Goal: Task Accomplishment & Management: Use online tool/utility

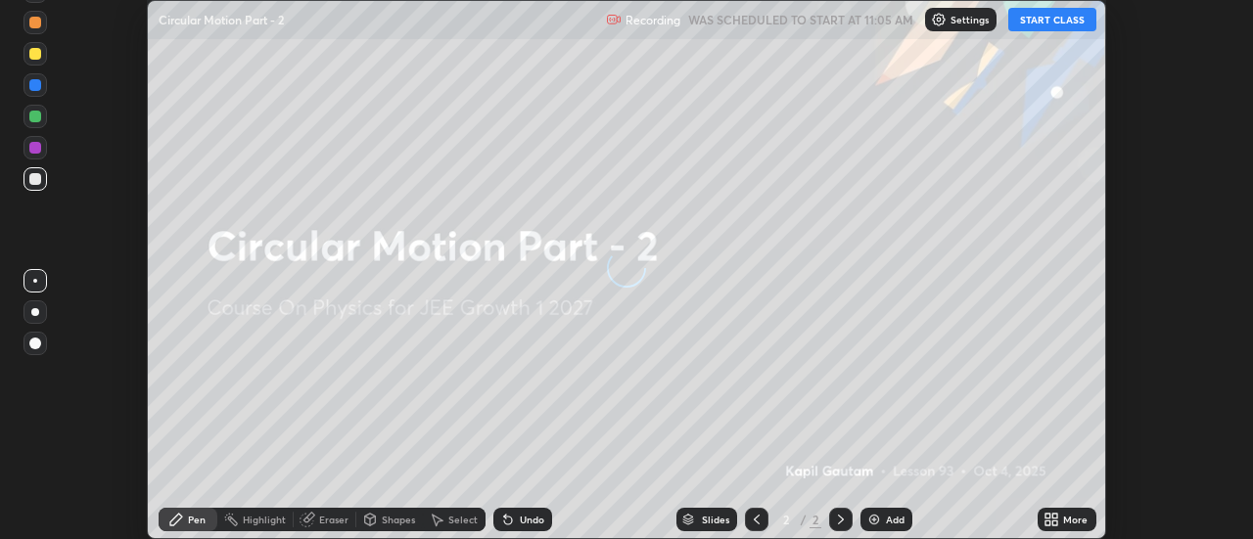
scroll to position [539, 1253]
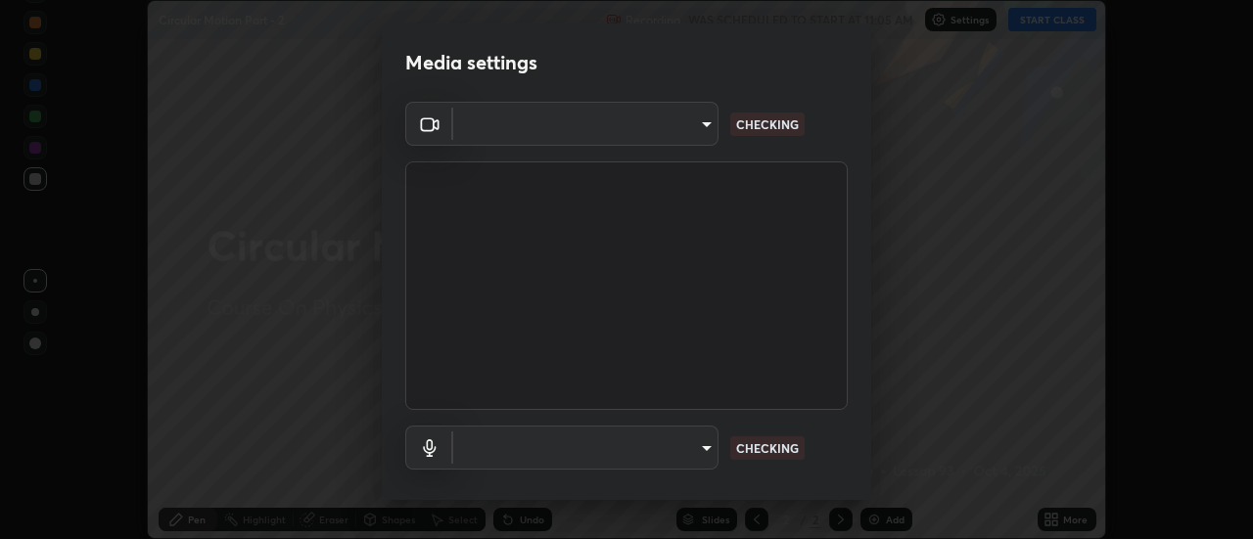
type input "4c72da43d9f8fe59a3f1c51c15ce5ef4700dc23536a29d5760a7834eb8cafeb2"
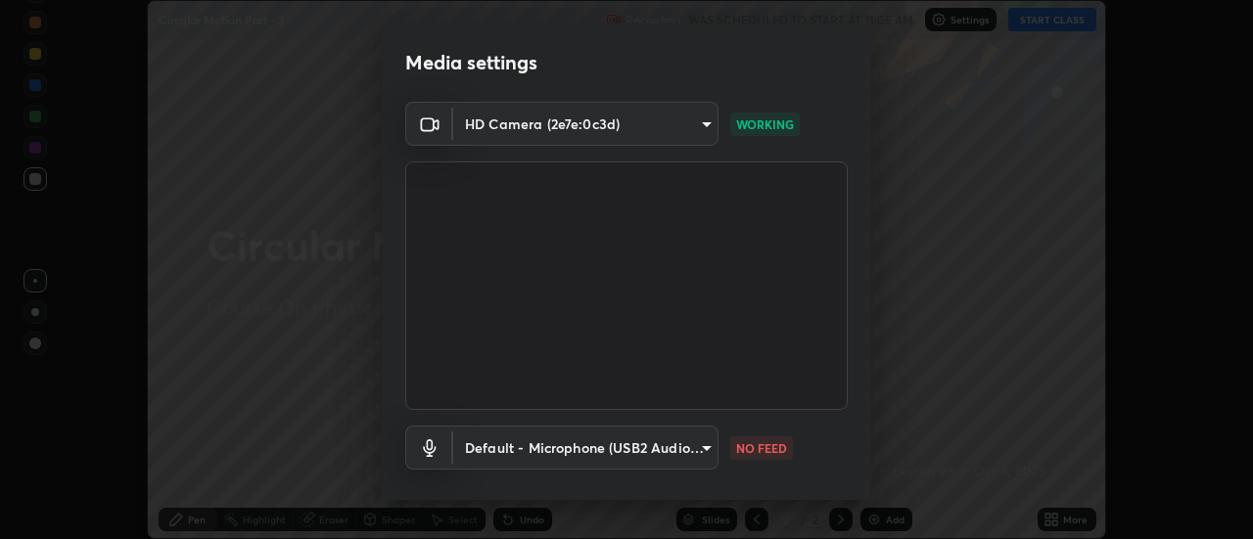
click at [516, 448] on body "Erase all Circular Motion Part - 2 Recording WAS SCHEDULED TO START AT 11:05 AM…" at bounding box center [626, 269] width 1253 height 539
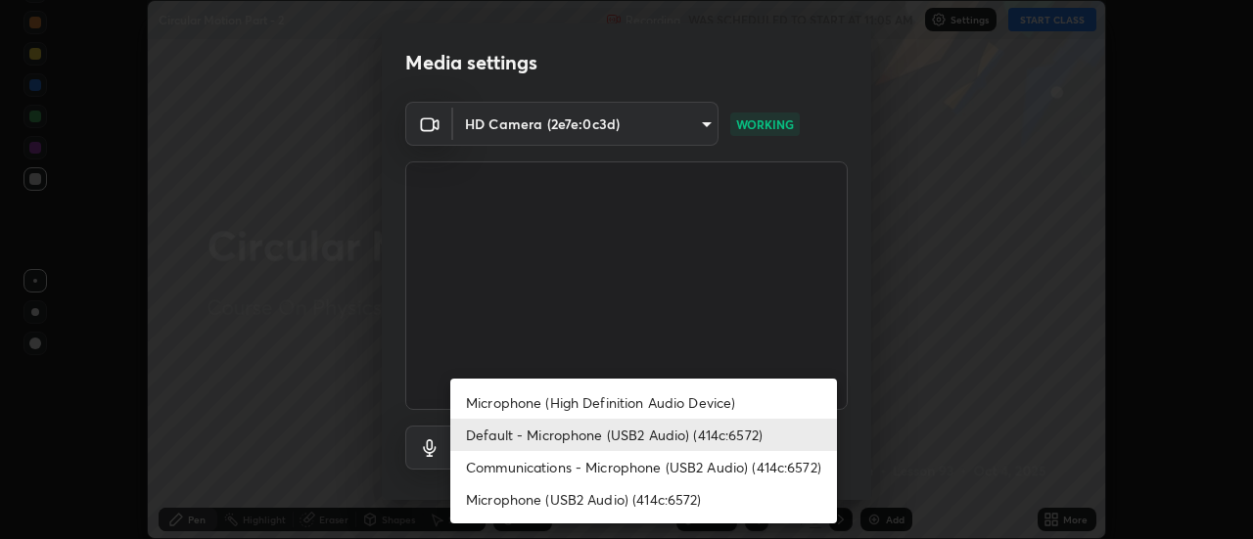
click at [482, 405] on li "Microphone (High Definition Audio Device)" at bounding box center [643, 403] width 387 height 32
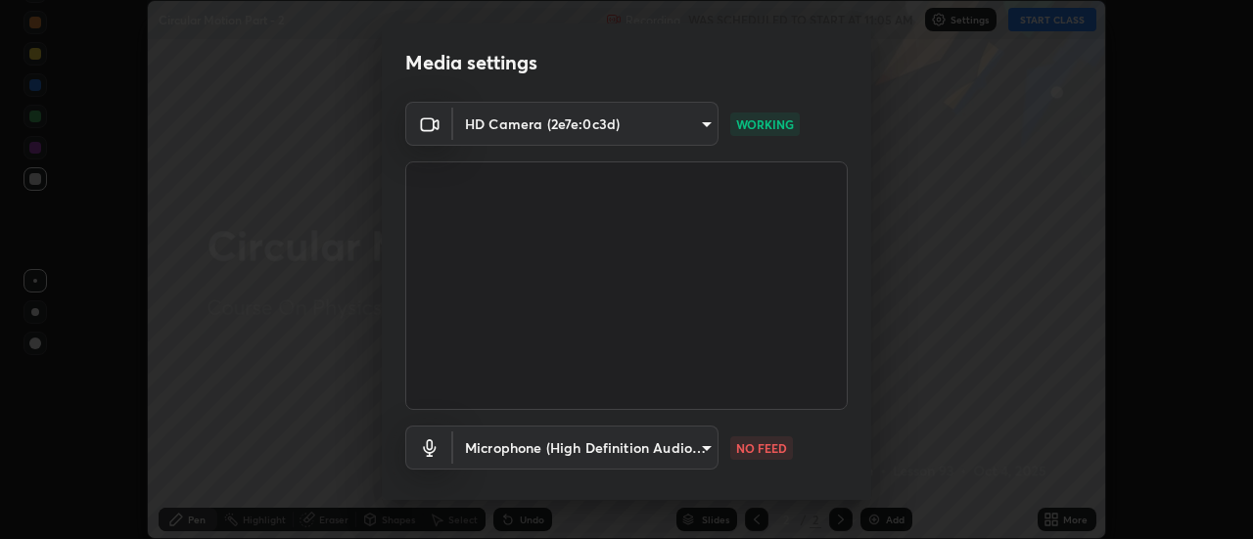
click at [482, 451] on body "Erase all Circular Motion Part - 2 Recording WAS SCHEDULED TO START AT 11:05 AM…" at bounding box center [626, 269] width 1253 height 539
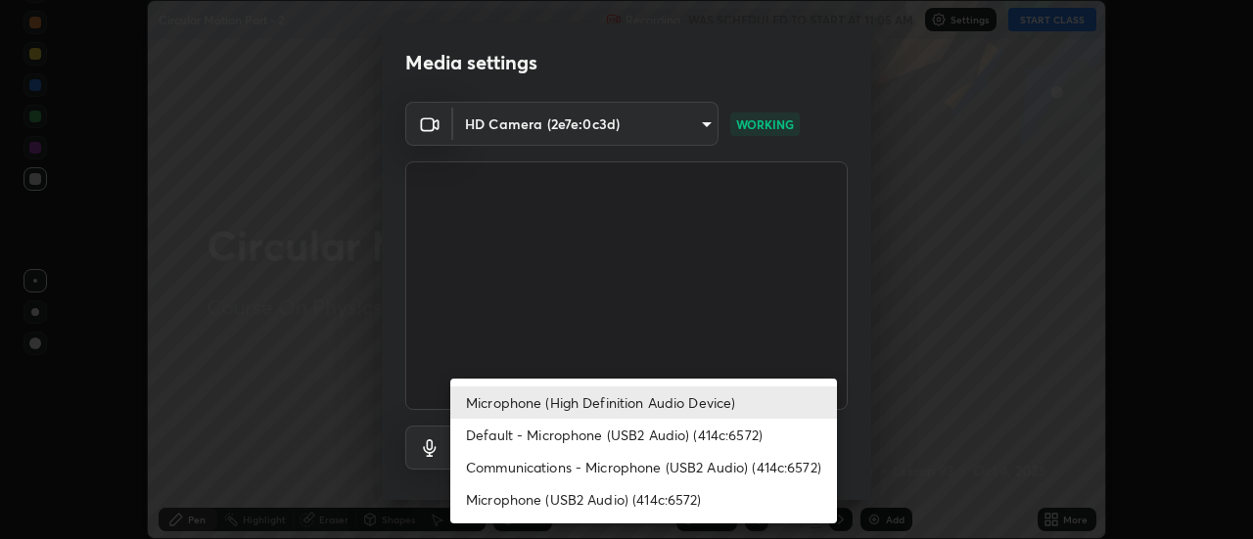
click at [501, 430] on li "Default - Microphone (USB2 Audio) (414c:6572)" at bounding box center [643, 435] width 387 height 32
type input "default"
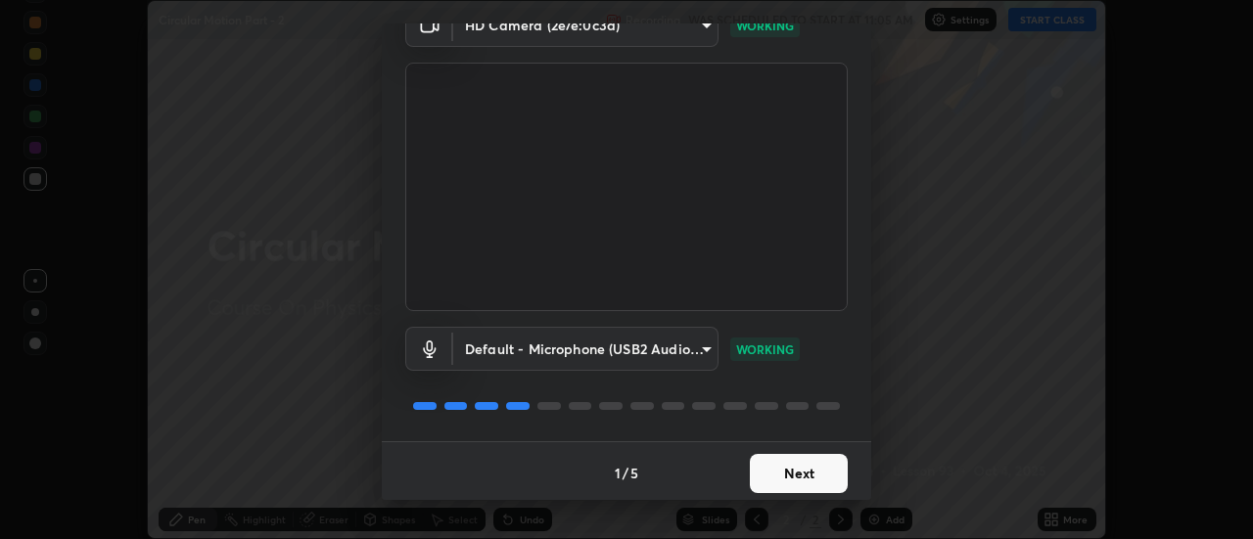
scroll to position [103, 0]
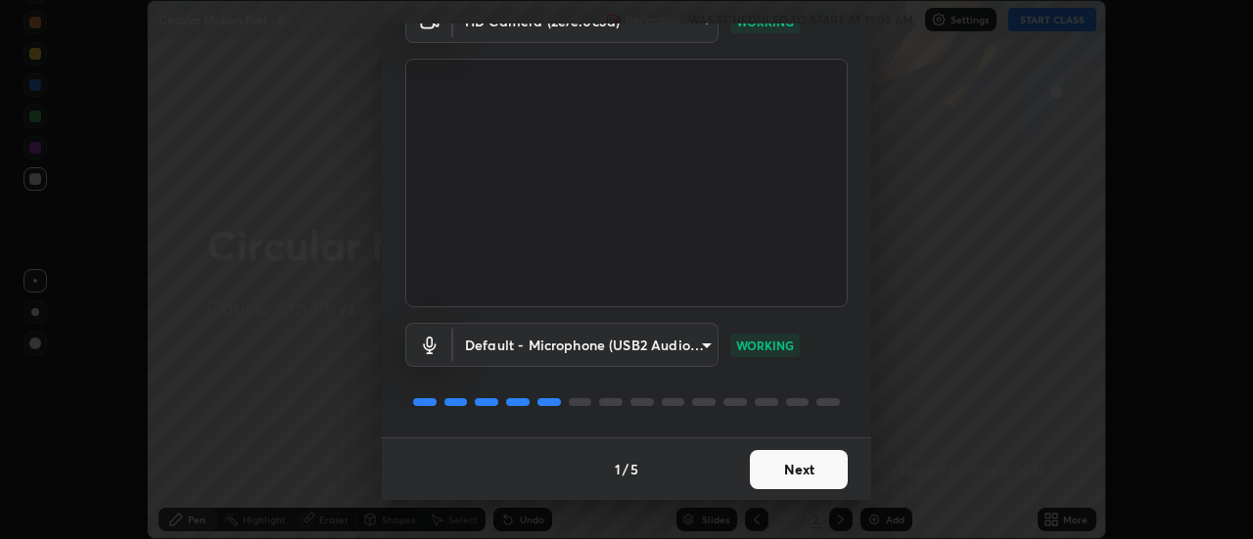
click at [793, 470] on button "Next" at bounding box center [799, 469] width 98 height 39
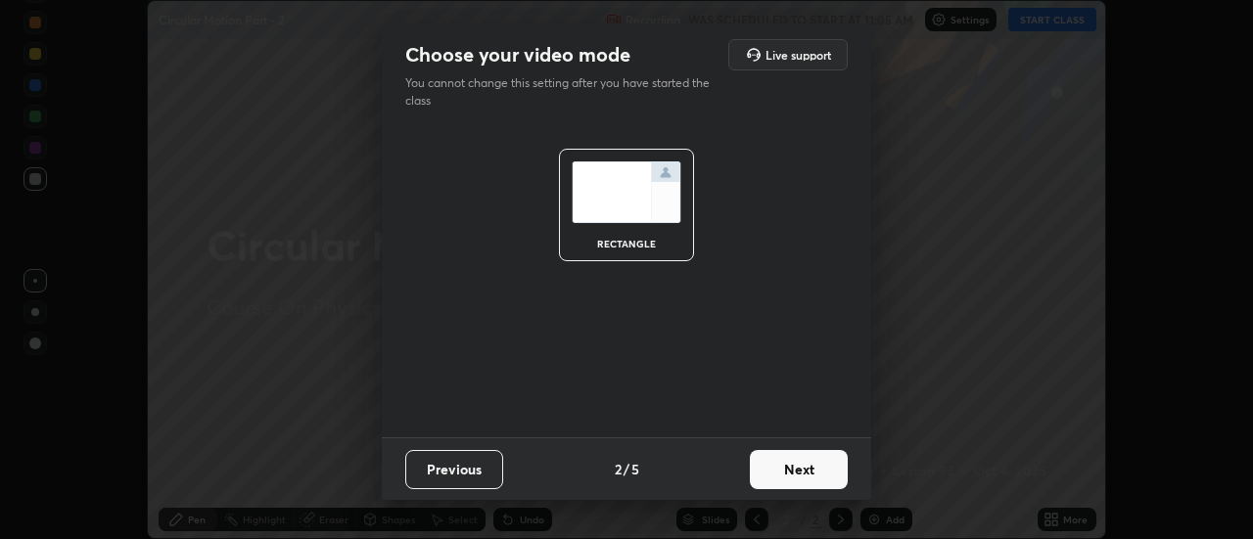
click at [797, 462] on button "Next" at bounding box center [799, 469] width 98 height 39
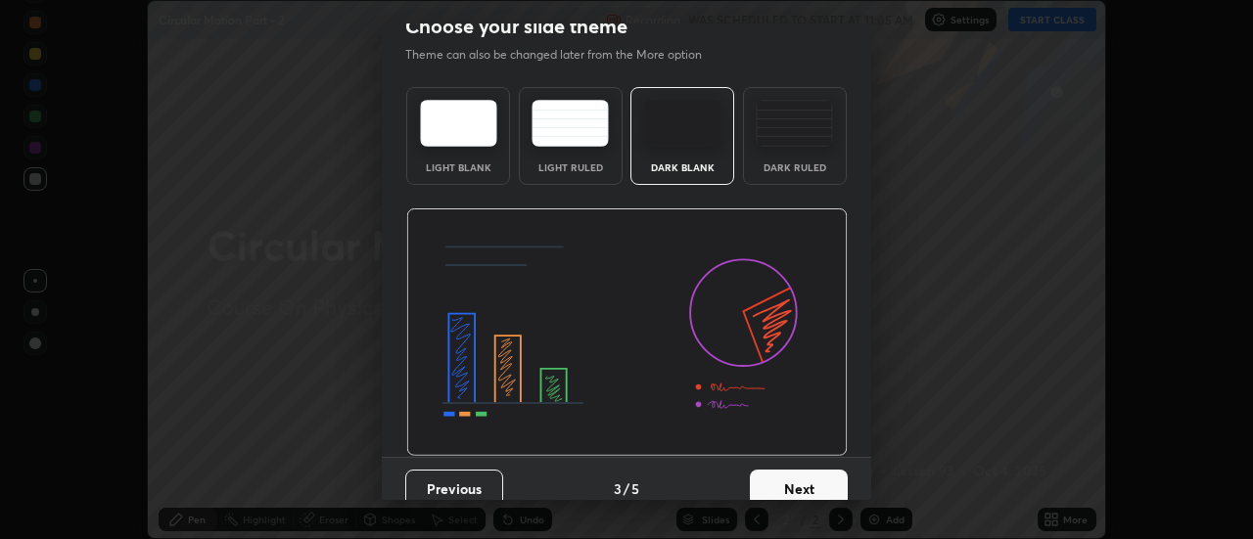
scroll to position [34, 0]
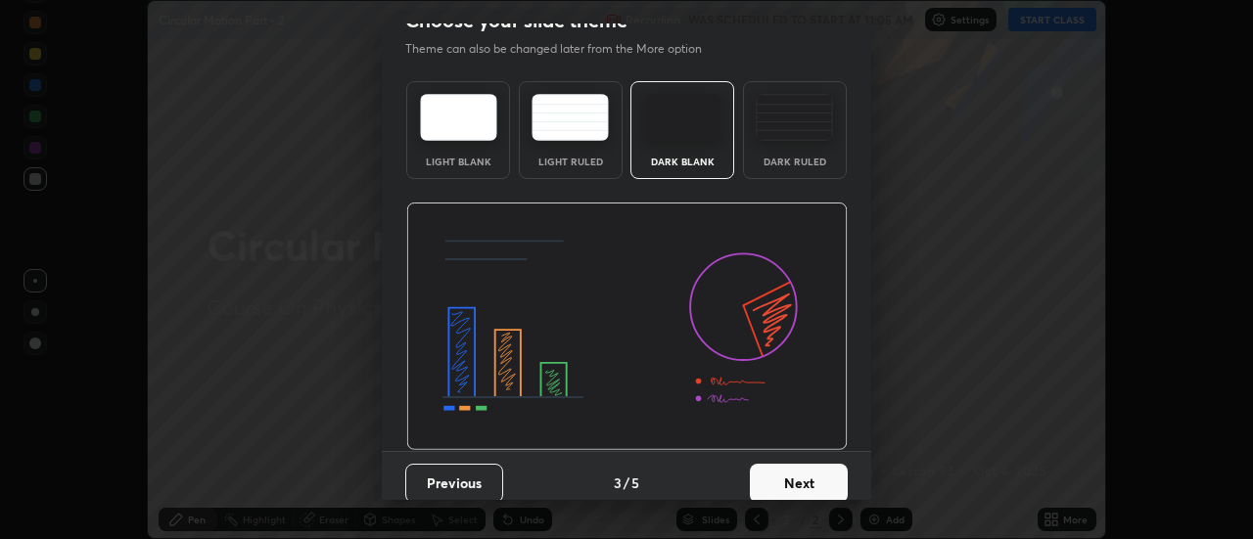
click at [804, 485] on button "Next" at bounding box center [799, 483] width 98 height 39
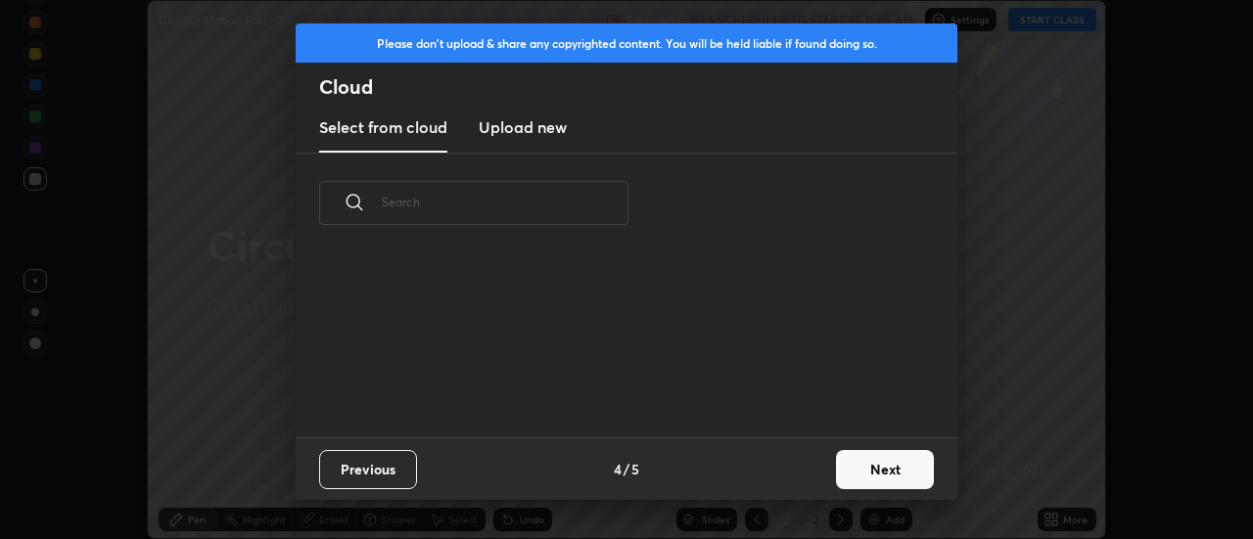
click at [870, 468] on button "Next" at bounding box center [885, 469] width 98 height 39
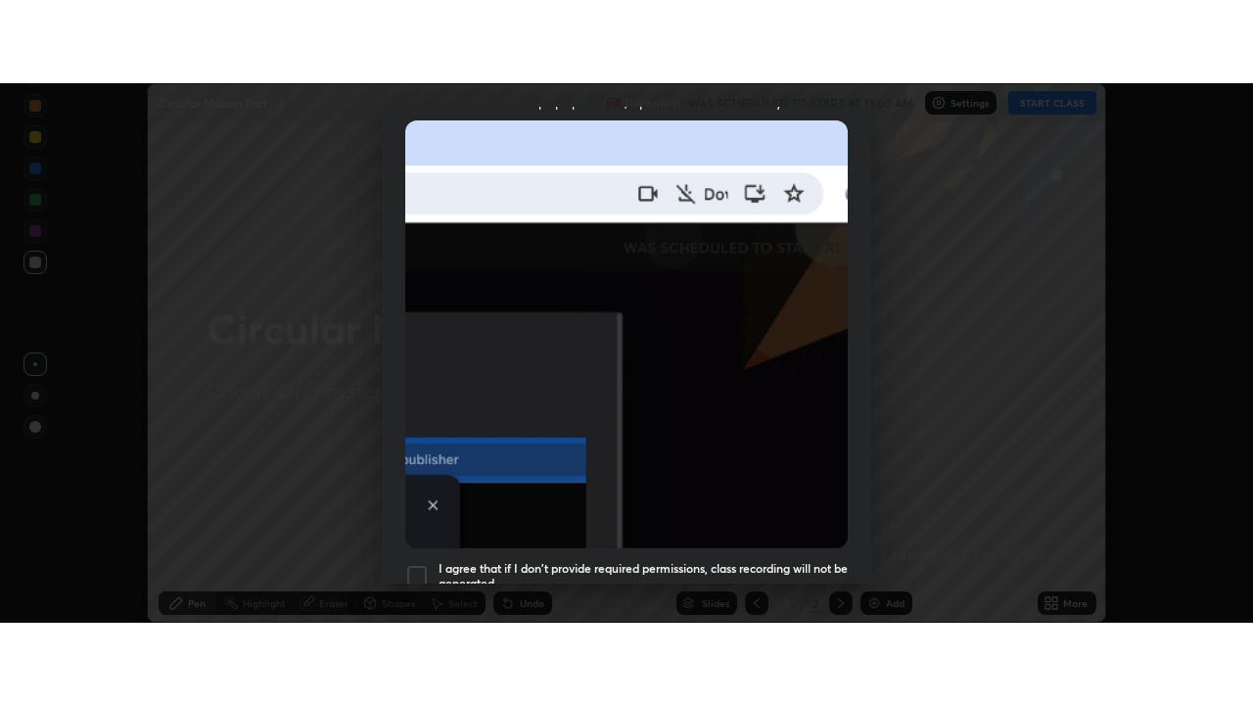
scroll to position [502, 0]
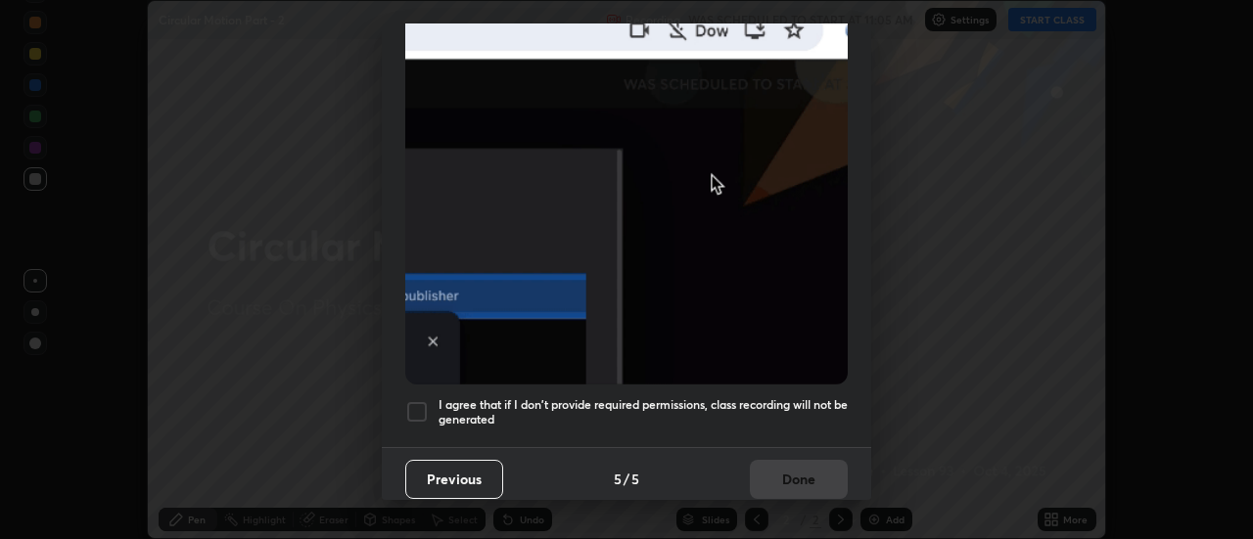
click at [416, 400] on div at bounding box center [416, 411] width 23 height 23
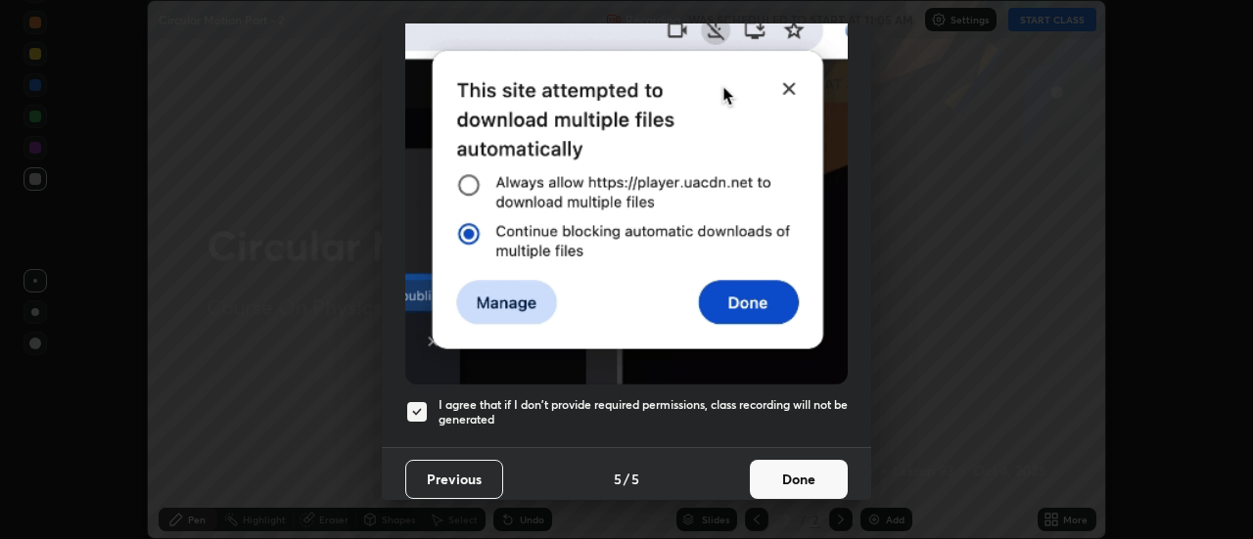
click at [782, 470] on button "Done" at bounding box center [799, 479] width 98 height 39
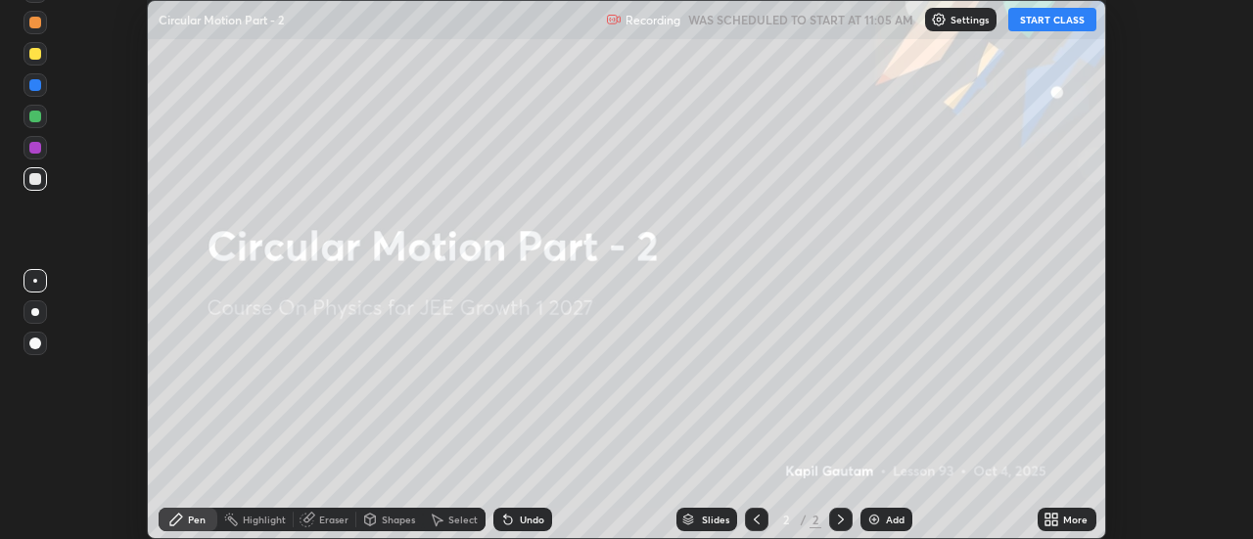
click at [1056, 519] on icon at bounding box center [1055, 516] width 5 height 5
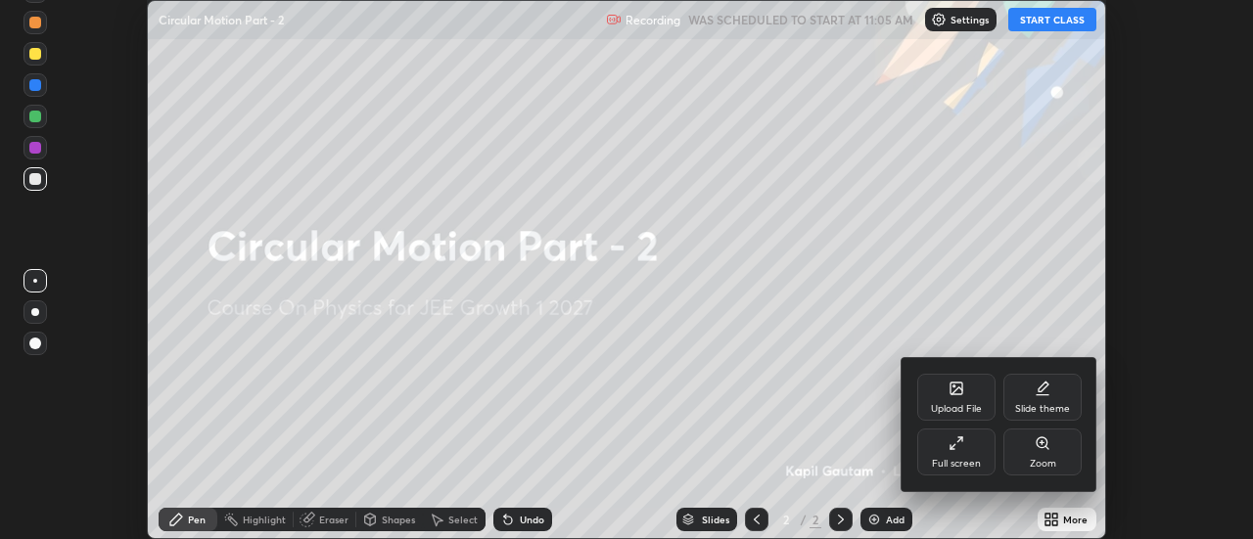
click at [953, 451] on div "Full screen" at bounding box center [956, 452] width 78 height 47
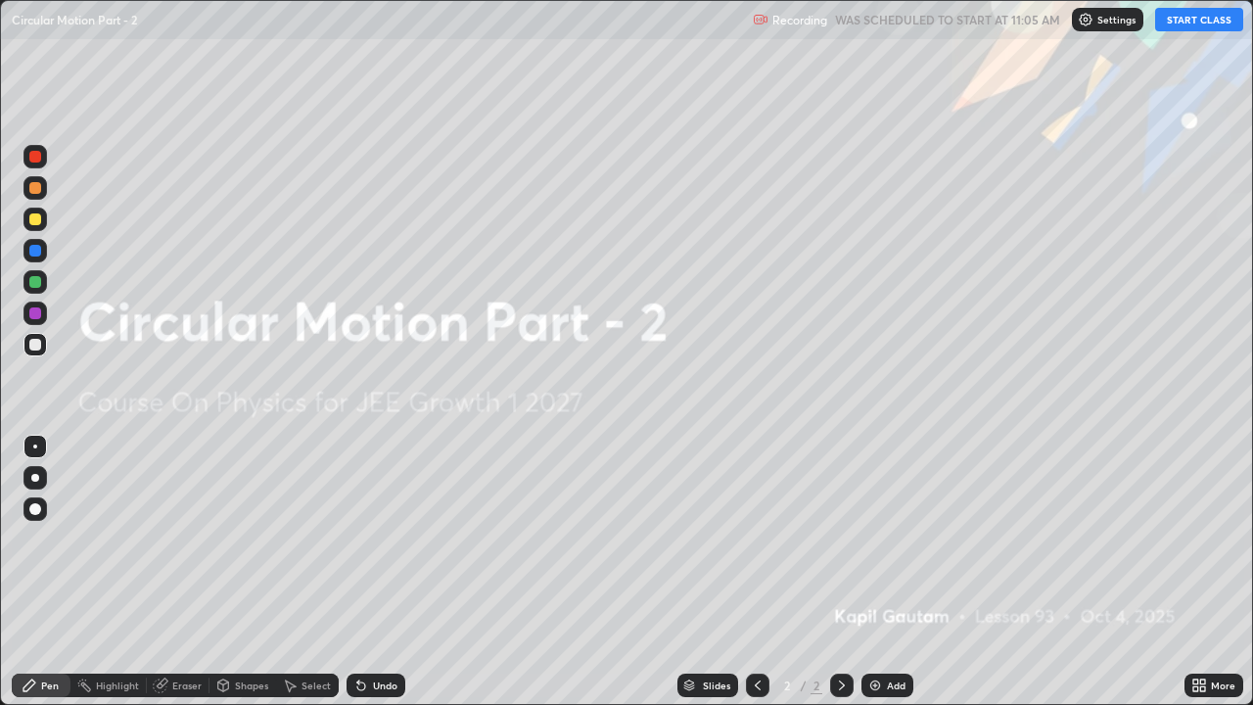
scroll to position [705, 1253]
click at [892, 538] on div "Add" at bounding box center [896, 685] width 19 height 10
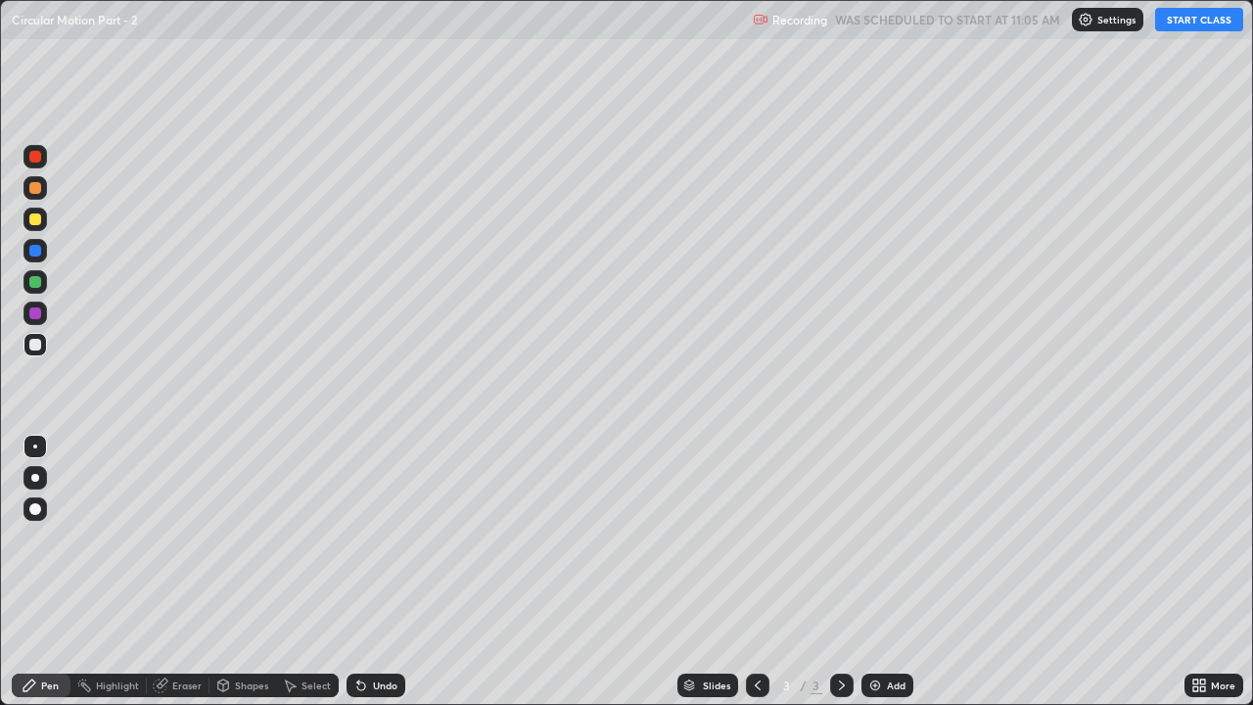
click at [1189, 25] on button "START CLASS" at bounding box center [1199, 19] width 88 height 23
click at [35, 477] on div at bounding box center [35, 478] width 8 height 8
click at [33, 282] on div at bounding box center [35, 282] width 12 height 12
click at [892, 538] on div "Add" at bounding box center [896, 685] width 19 height 10
click at [37, 346] on div at bounding box center [35, 345] width 12 height 12
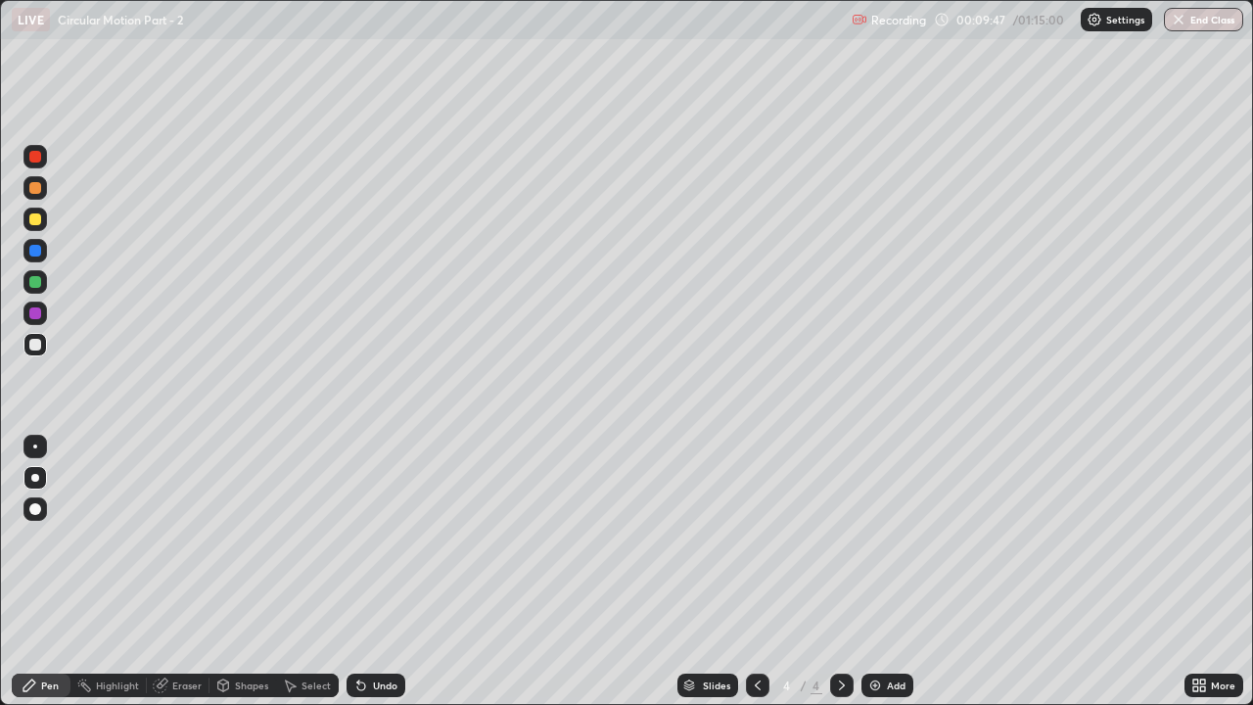
click at [756, 538] on icon at bounding box center [758, 685] width 16 height 16
click at [840, 538] on icon at bounding box center [842, 685] width 16 height 16
click at [1190, 19] on button "End Class" at bounding box center [1203, 19] width 79 height 23
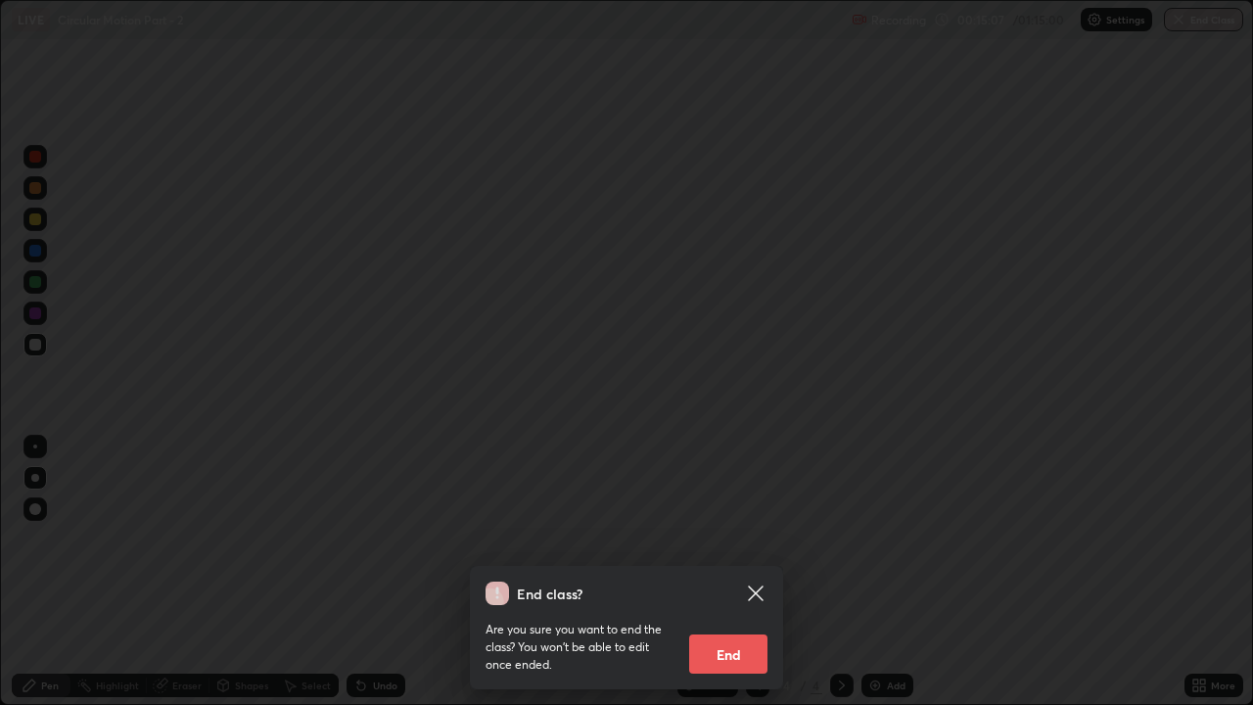
click at [722, 538] on button "End" at bounding box center [728, 653] width 78 height 39
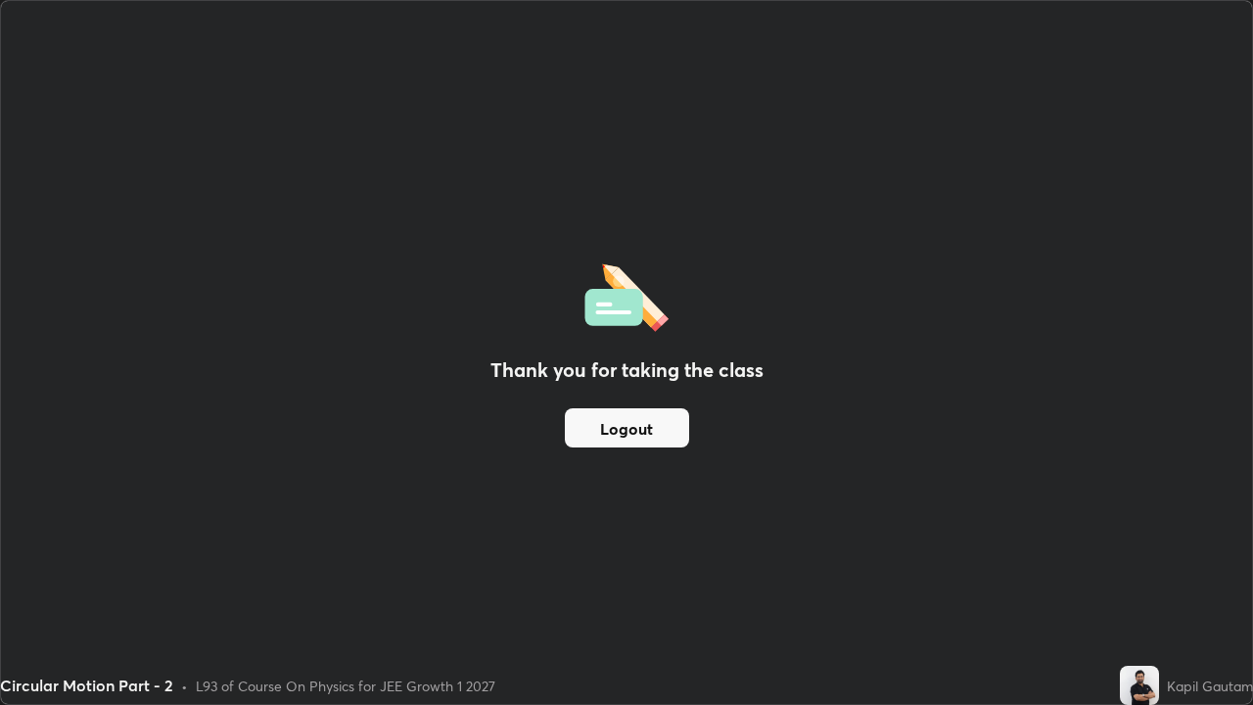
click at [635, 433] on button "Logout" at bounding box center [627, 427] width 124 height 39
